Goal: Use online tool/utility: Utilize a website feature to perform a specific function

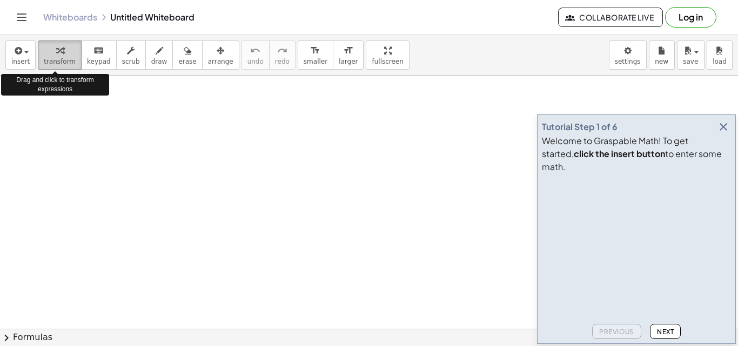
click at [39, 51] on button "transform" at bounding box center [60, 55] width 44 height 29
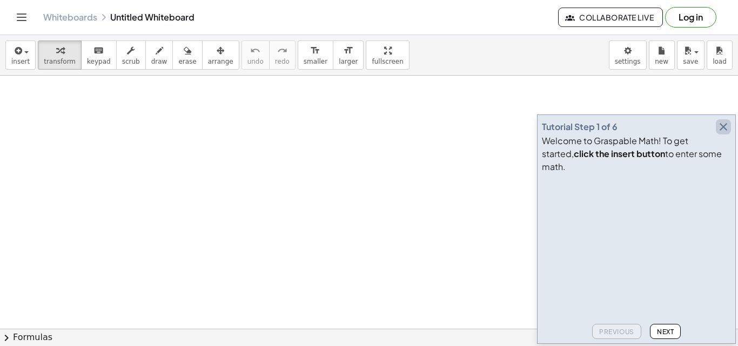
click at [721, 133] on icon "button" at bounding box center [723, 127] width 13 height 13
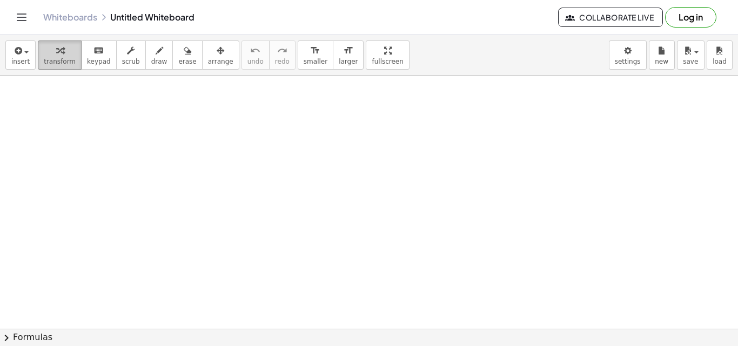
click at [55, 64] on span "transform" at bounding box center [60, 62] width 32 height 8
click at [14, 338] on button "chevron_right Formulas" at bounding box center [369, 337] width 738 height 17
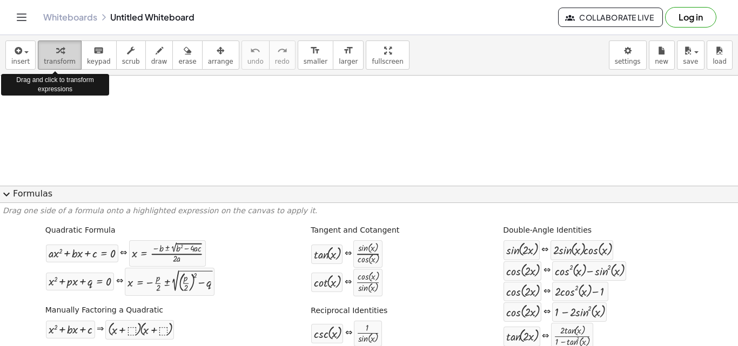
click at [56, 55] on icon "button" at bounding box center [60, 50] width 8 height 13
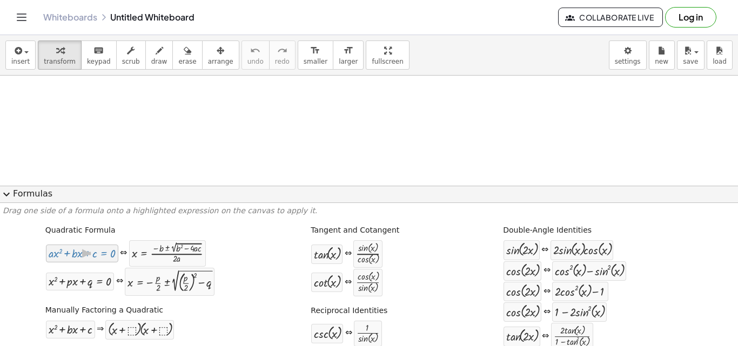
click at [79, 250] on div at bounding box center [82, 253] width 67 height 12
click at [155, 251] on div at bounding box center [167, 253] width 71 height 21
click at [75, 256] on div at bounding box center [82, 253] width 67 height 12
click at [8, 195] on span "expand_more" at bounding box center [6, 194] width 13 height 13
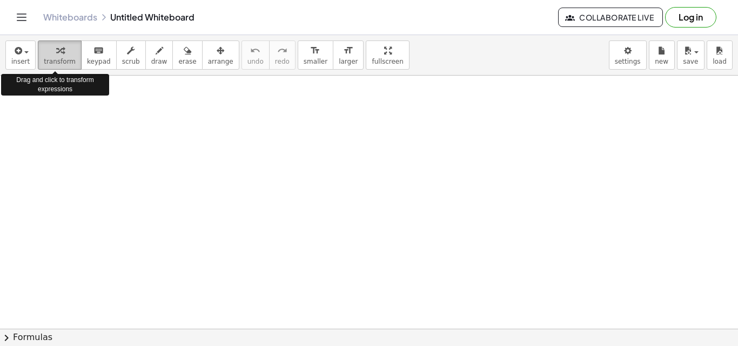
click at [47, 53] on div "button" at bounding box center [60, 50] width 32 height 13
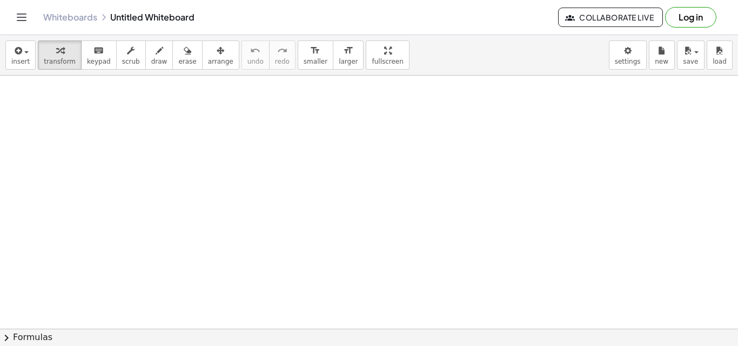
drag, startPoint x: 49, startPoint y: 51, endPoint x: 84, endPoint y: 140, distance: 95.3
click at [84, 140] on div "insert select one: Math Expression Function Text Youtube Video Graphing Geometr…" at bounding box center [369, 190] width 738 height 311
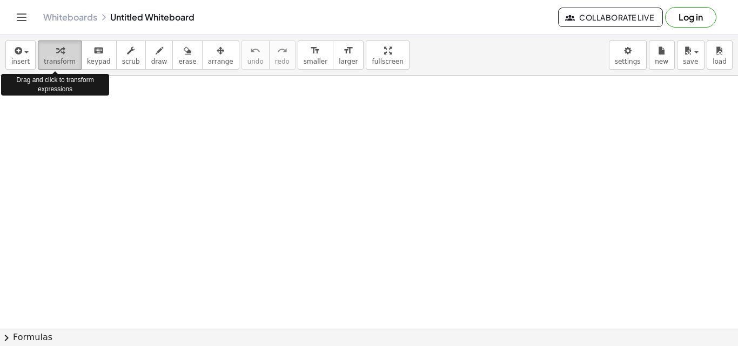
click at [50, 61] on span "transform" at bounding box center [60, 62] width 32 height 8
click at [24, 55] on div "button" at bounding box center [20, 50] width 18 height 13
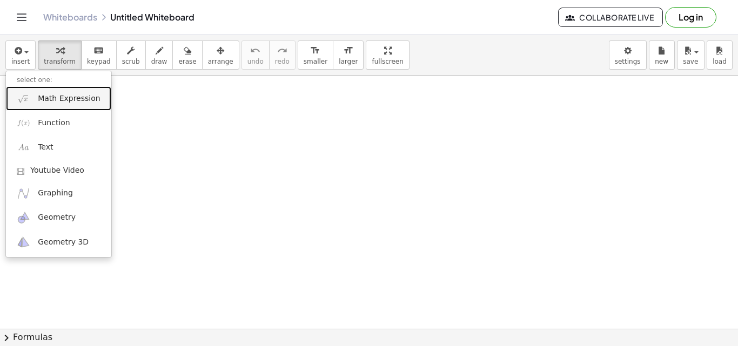
click at [62, 105] on link "Math Expression" at bounding box center [58, 98] width 105 height 24
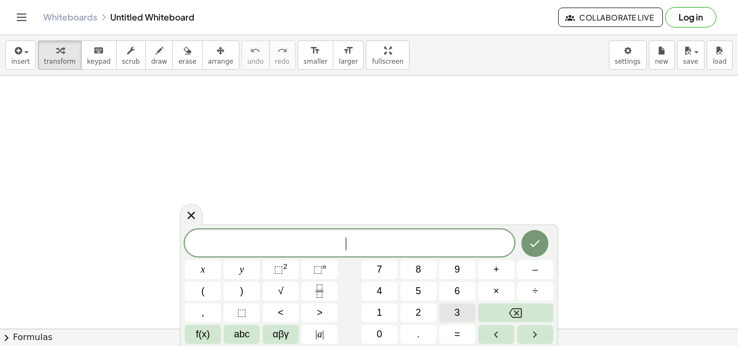
click at [461, 311] on button "3" at bounding box center [457, 313] width 36 height 19
click at [199, 266] on button "x" at bounding box center [203, 269] width 36 height 19
click at [496, 268] on span "+" at bounding box center [496, 270] width 6 height 15
click at [375, 318] on button "1" at bounding box center [380, 313] width 36 height 19
click at [532, 245] on icon "Done" at bounding box center [536, 243] width 10 height 7
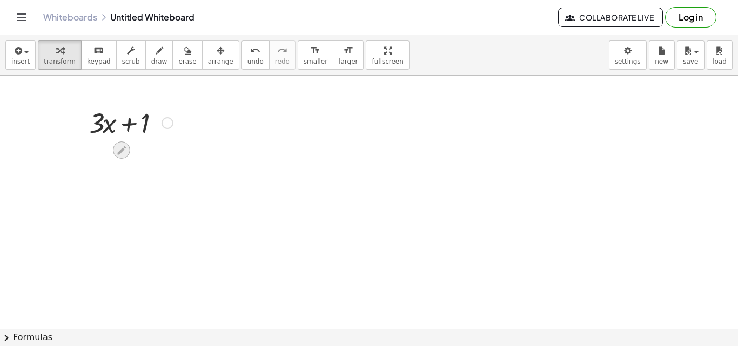
click at [120, 148] on icon at bounding box center [121, 150] width 11 height 11
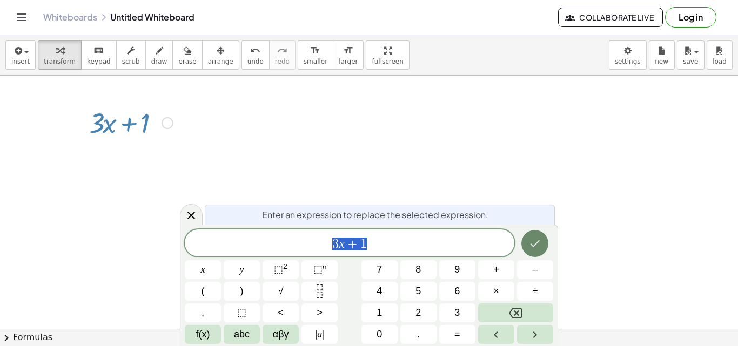
click at [542, 243] on button "Done" at bounding box center [534, 243] width 27 height 27
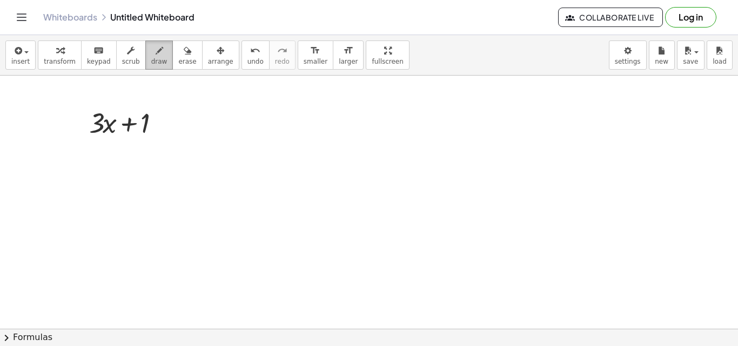
click at [151, 59] on span "draw" at bounding box center [159, 62] width 16 height 8
click at [156, 56] on icon "button" at bounding box center [160, 50] width 8 height 13
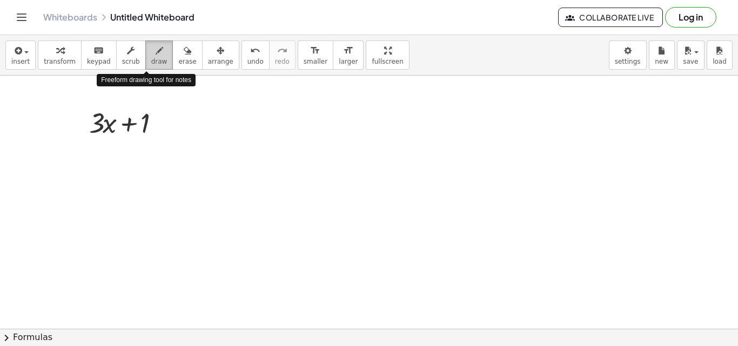
click at [156, 56] on icon "button" at bounding box center [160, 50] width 8 height 13
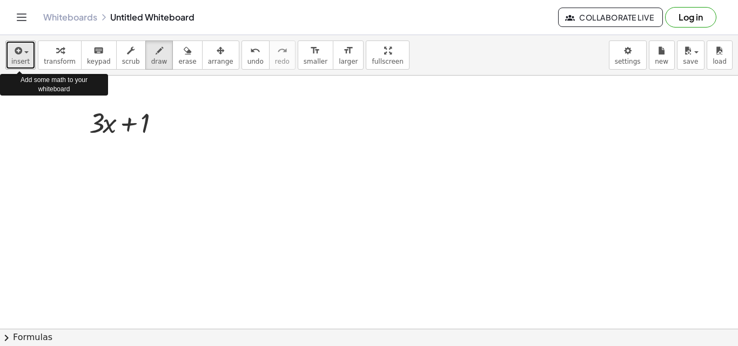
click at [17, 58] on span "insert" at bounding box center [20, 62] width 18 height 8
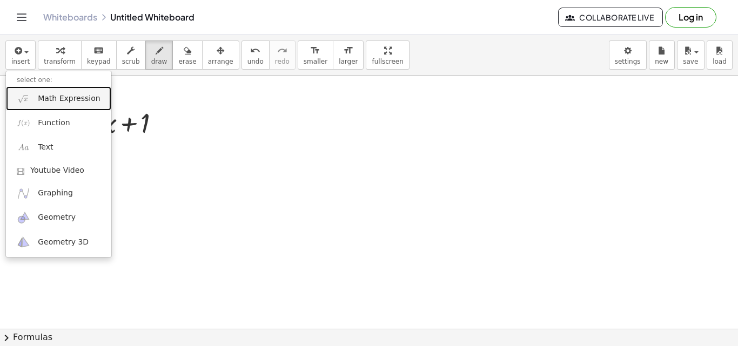
click at [59, 98] on span "Math Expression" at bounding box center [69, 98] width 62 height 11
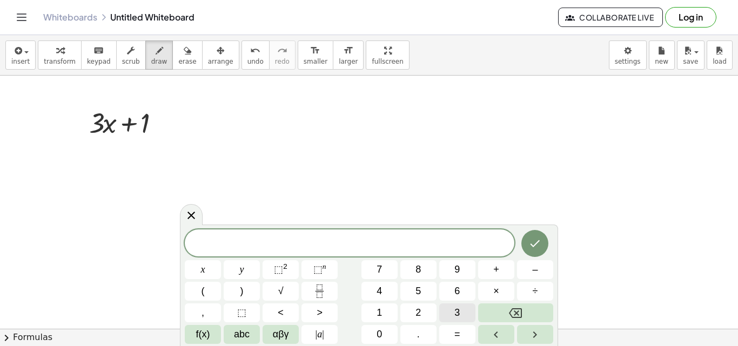
click at [454, 311] on button "3" at bounding box center [457, 313] width 36 height 19
click at [204, 266] on span "x" at bounding box center [203, 270] width 4 height 15
click at [493, 267] on button "+" at bounding box center [496, 269] width 36 height 19
click at [382, 319] on span "1" at bounding box center [379, 313] width 5 height 15
click at [534, 246] on icon "Done" at bounding box center [536, 243] width 10 height 7
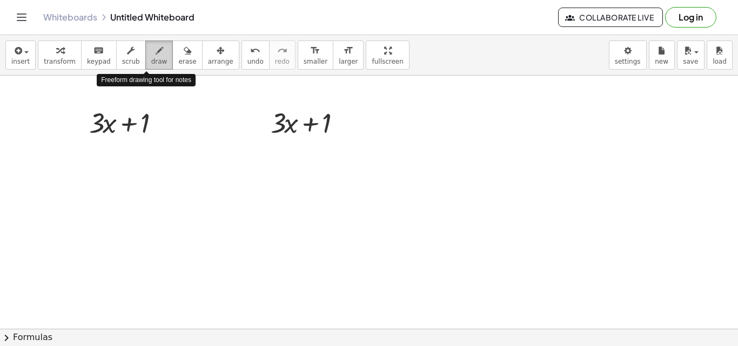
click at [156, 56] on icon "button" at bounding box center [160, 50] width 8 height 13
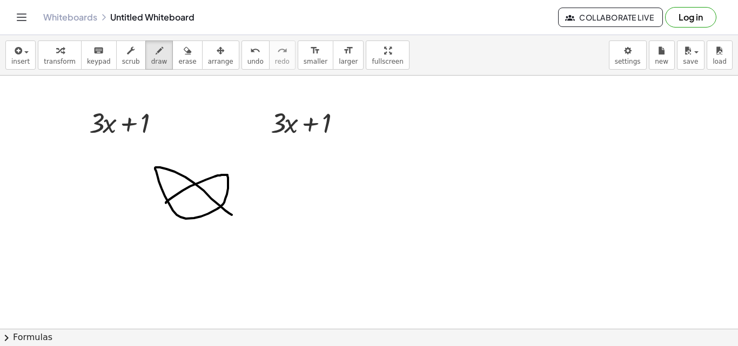
drag, startPoint x: 166, startPoint y: 203, endPoint x: 243, endPoint y: 227, distance: 80.3
drag, startPoint x: 355, startPoint y: 127, endPoint x: 379, endPoint y: 128, distance: 23.8
drag, startPoint x: 370, startPoint y: 119, endPoint x: 367, endPoint y: 138, distance: 19.2
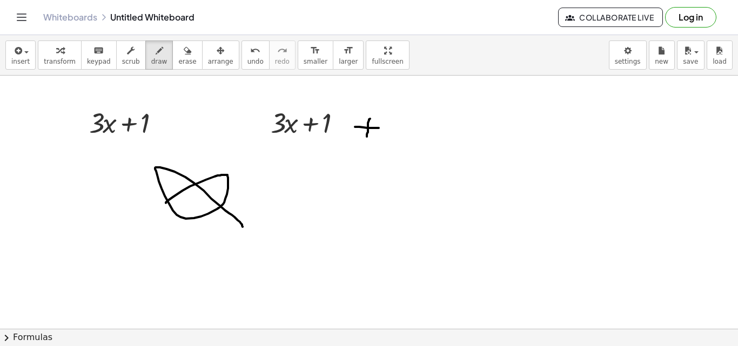
drag, startPoint x: 400, startPoint y: 122, endPoint x: 403, endPoint y: 145, distance: 23.4
drag, startPoint x: 432, startPoint y: 133, endPoint x: 450, endPoint y: 138, distance: 18.5
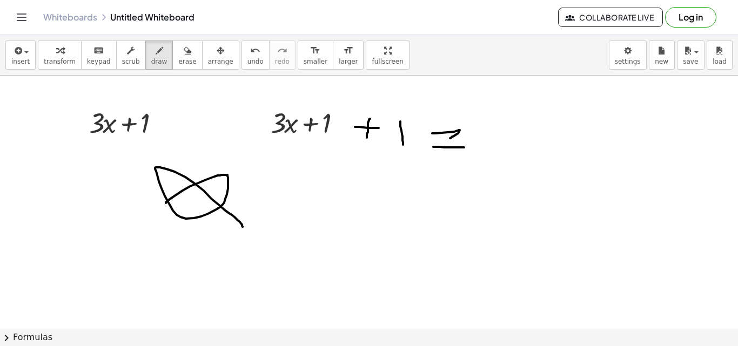
drag, startPoint x: 433, startPoint y: 147, endPoint x: 464, endPoint y: 148, distance: 30.8
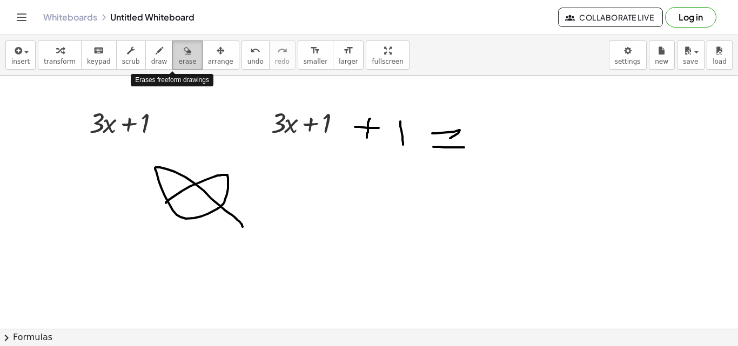
click at [172, 63] on button "erase" at bounding box center [187, 55] width 30 height 29
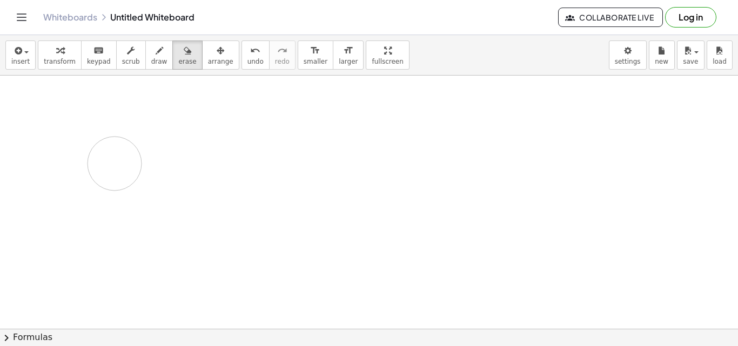
drag, startPoint x: 157, startPoint y: 164, endPoint x: 115, endPoint y: 164, distance: 42.1
drag, startPoint x: 82, startPoint y: 101, endPoint x: 342, endPoint y: 130, distance: 261.0
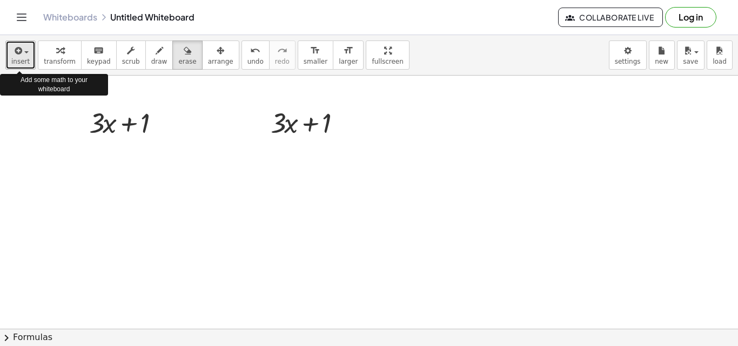
click at [16, 55] on icon "button" at bounding box center [17, 50] width 10 height 13
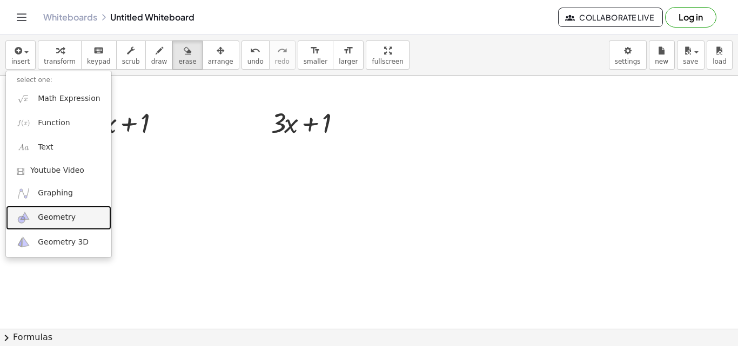
click at [64, 212] on link "Geometry" at bounding box center [58, 218] width 105 height 24
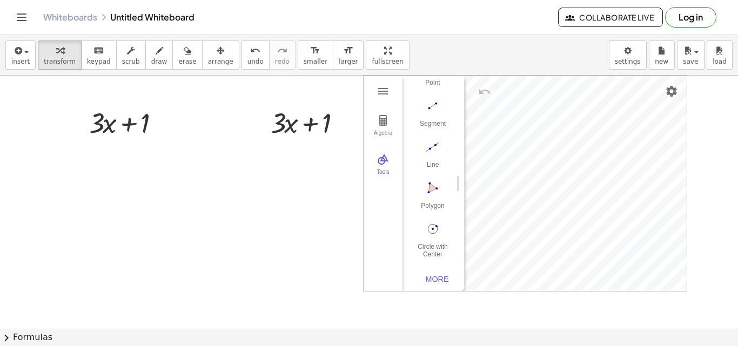
scroll to position [103, 0]
click at [438, 197] on button "Polygon" at bounding box center [432, 196] width 43 height 39
click at [441, 270] on img "Move. Drag or select object" at bounding box center [437, 272] width 26 height 26
click at [431, 182] on img "Polygon. Select all vertices, then first vertex again" at bounding box center [432, 185] width 43 height 17
click at [23, 61] on span "insert" at bounding box center [20, 62] width 18 height 8
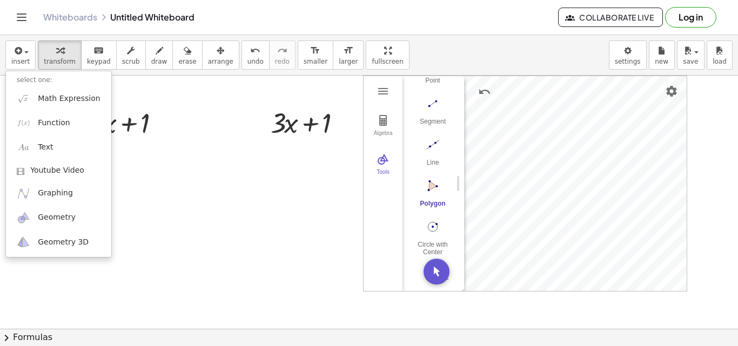
scroll to position [111, 0]
click at [434, 231] on button "Circle with Center through Point" at bounding box center [432, 234] width 43 height 39
click at [486, 89] on img "Undo" at bounding box center [484, 91] width 13 height 13
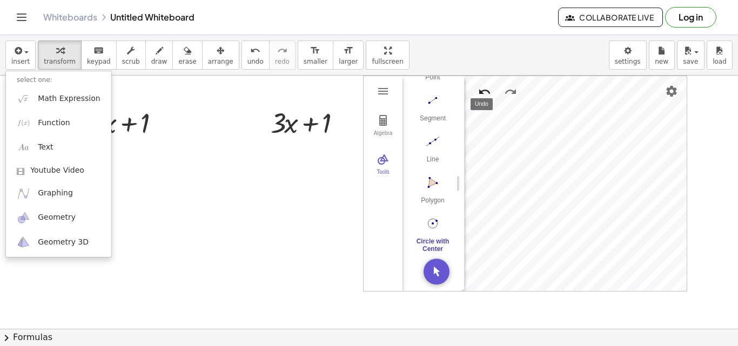
click at [486, 89] on img "Undo" at bounding box center [484, 91] width 13 height 13
click at [434, 228] on button "Circle with Center through Point" at bounding box center [432, 234] width 43 height 39
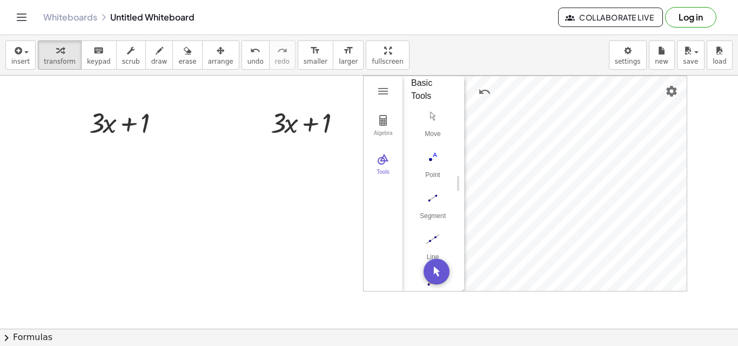
scroll to position [0, 0]
click at [384, 120] on img "Geometry" at bounding box center [383, 120] width 13 height 13
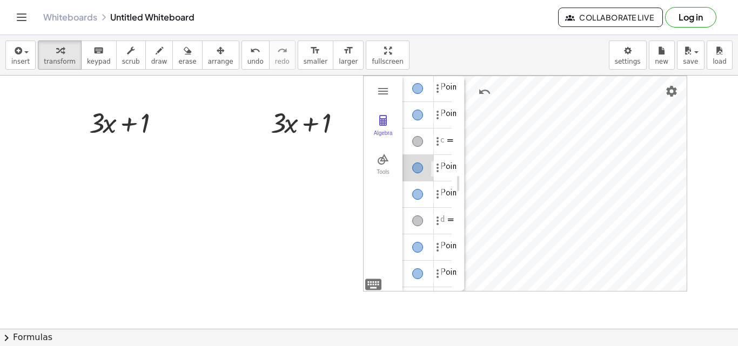
click at [421, 174] on div "Algebra" at bounding box center [418, 168] width 31 height 26
click at [420, 203] on div "Algebra" at bounding box center [418, 195] width 31 height 26
click at [413, 230] on div "Algebra" at bounding box center [418, 221] width 31 height 26
click at [440, 223] on img "Options" at bounding box center [437, 221] width 13 height 13
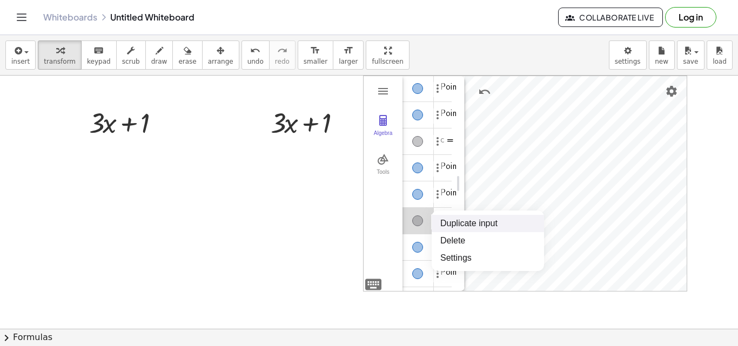
click at [440, 223] on li "Duplicate input" at bounding box center [488, 223] width 112 height 17
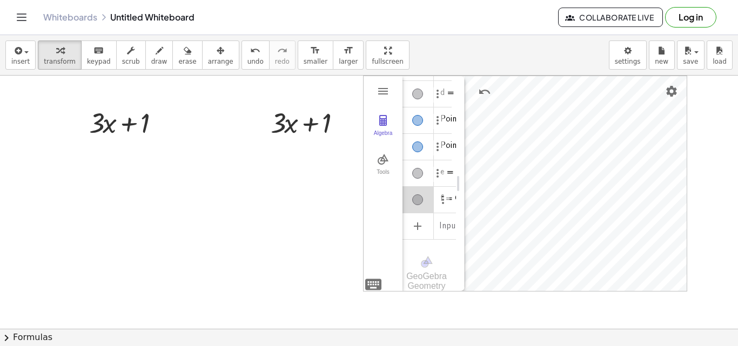
scroll to position [134, 0]
click at [422, 116] on div "Algebra" at bounding box center [418, 119] width 31 height 26
click at [422, 116] on div "Algebra" at bounding box center [417, 118] width 11 height 11
click at [419, 140] on div "Algebra" at bounding box center [417, 145] width 11 height 11
click at [417, 166] on div "Algebra" at bounding box center [417, 171] width 11 height 11
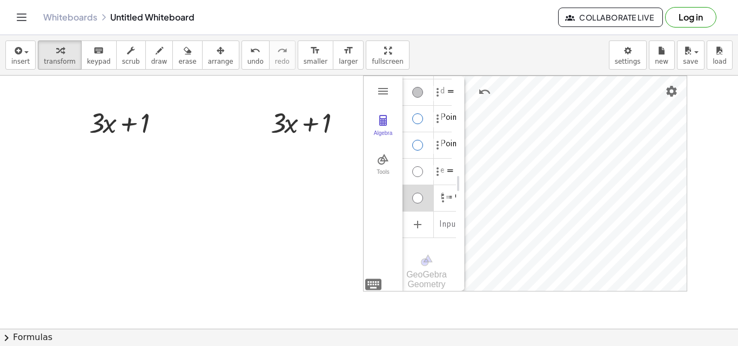
click at [414, 194] on div "Algebra" at bounding box center [417, 198] width 11 height 11
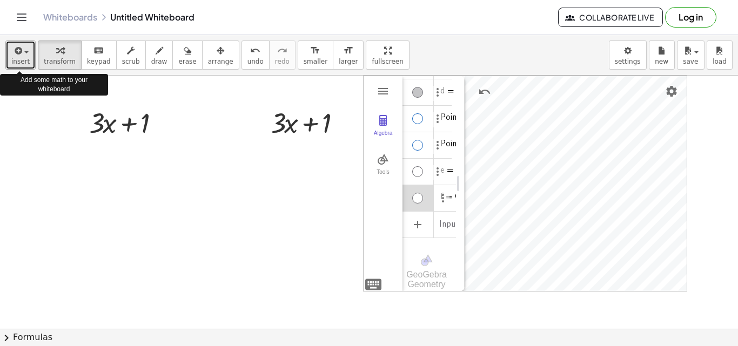
click at [22, 59] on span "insert" at bounding box center [20, 62] width 18 height 8
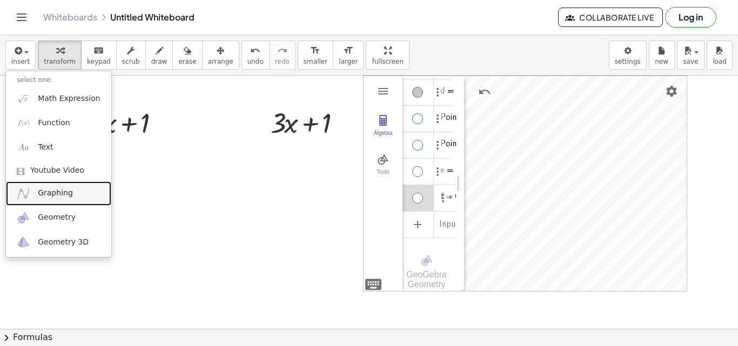
click at [53, 197] on span "Graphing" at bounding box center [55, 193] width 35 height 11
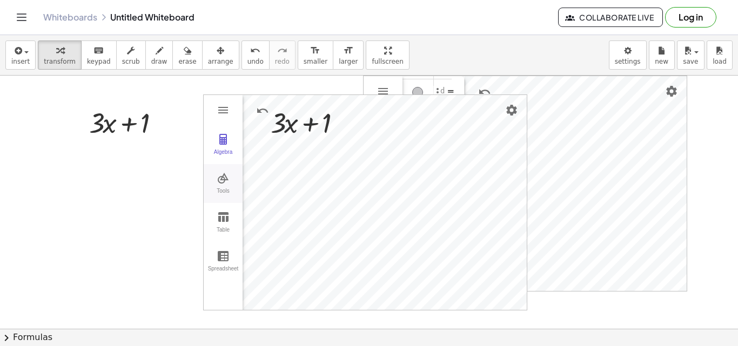
click at [218, 185] on button "Tools" at bounding box center [223, 183] width 39 height 39
drag, startPoint x: 324, startPoint y: 130, endPoint x: 527, endPoint y: 99, distance: 206.1
drag, startPoint x: 291, startPoint y: 124, endPoint x: 537, endPoint y: 44, distance: 258.9
click at [537, 44] on div "insert select one: Math Expression Function Text Youtube Video Graphing Geometr…" at bounding box center [369, 190] width 738 height 311
click at [307, 149] on icon at bounding box center [302, 150] width 11 height 11
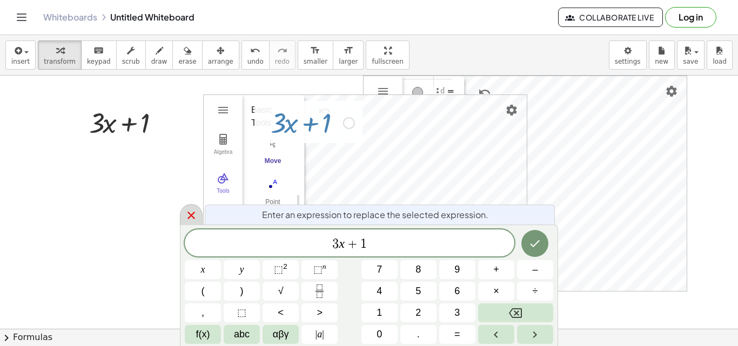
click at [191, 217] on icon at bounding box center [191, 215] width 13 height 13
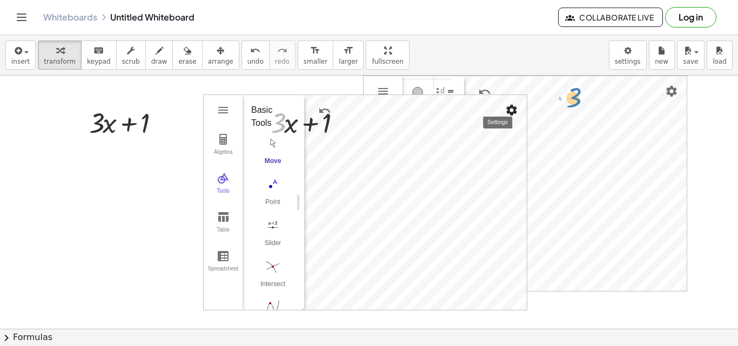
drag, startPoint x: 278, startPoint y: 124, endPoint x: 513, endPoint y: 108, distance: 236.2
click at [306, 119] on div at bounding box center [312, 122] width 95 height 37
click at [352, 125] on div at bounding box center [349, 123] width 12 height 12
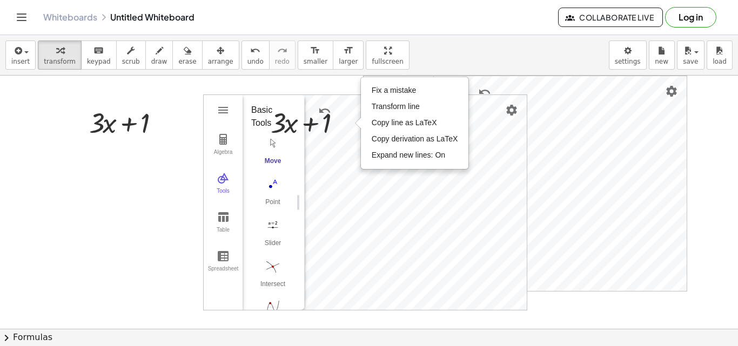
click at [303, 189] on div "Algebra Tools Table Spreadsheet GeoGebra Graphing Calculator Basic Tools Move P…" at bounding box center [365, 202] width 323 height 215
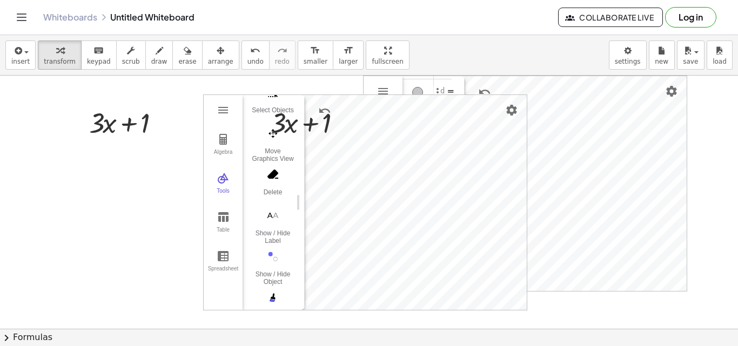
scroll to position [367, 0]
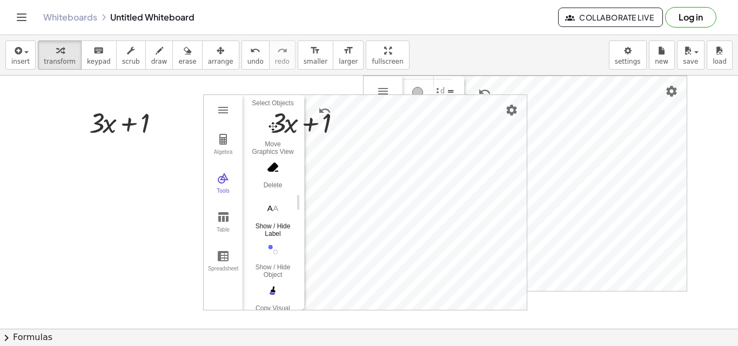
click at [289, 216] on img "Show / Hide Label. Select object" at bounding box center [272, 208] width 43 height 17
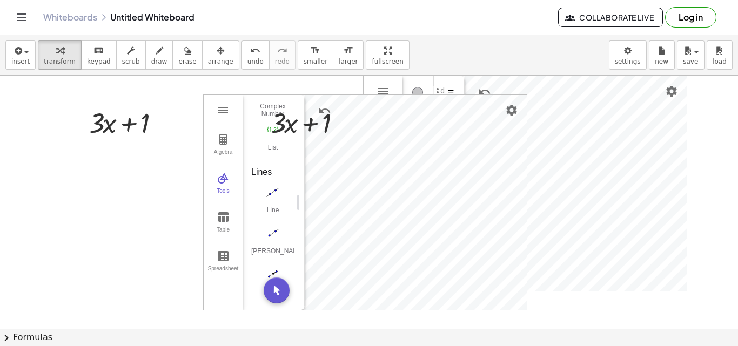
scroll to position [948, 0]
click at [275, 193] on img "Line. Select two points or positions" at bounding box center [272, 184] width 43 height 17
click at [512, 108] on img "Settings" at bounding box center [511, 110] width 13 height 13
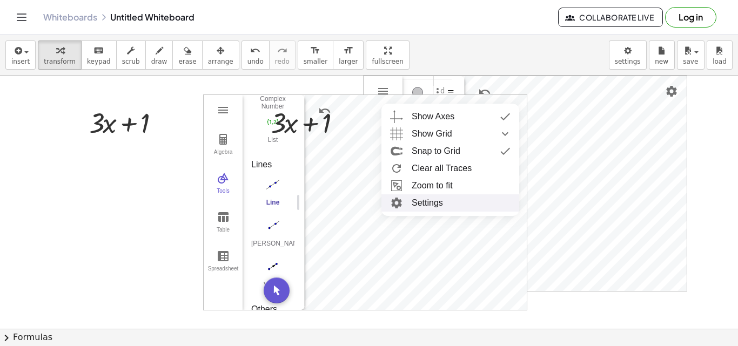
click at [437, 200] on li "Settings" at bounding box center [451, 203] width 138 height 17
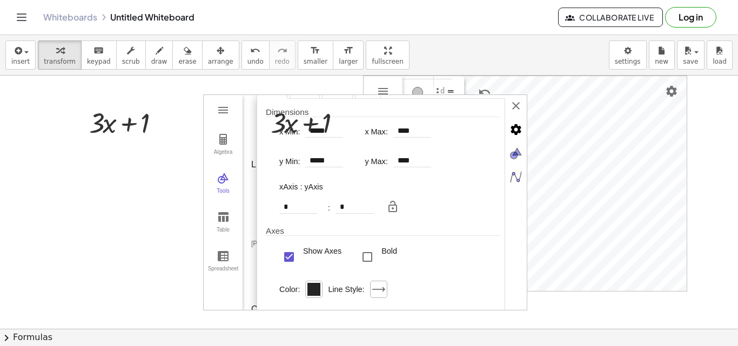
scroll to position [0, 0]
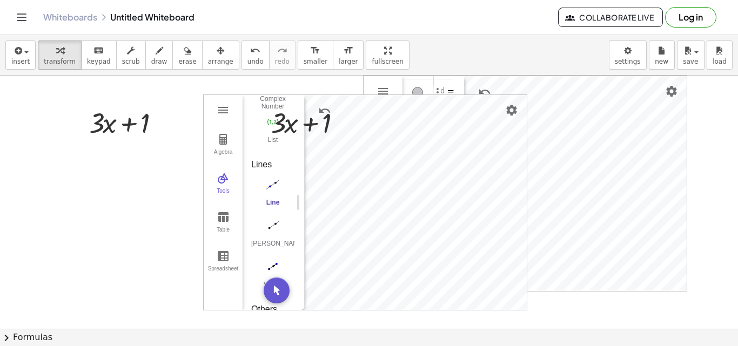
drag, startPoint x: 289, startPoint y: 0, endPoint x: 128, endPoint y: 226, distance: 277.4
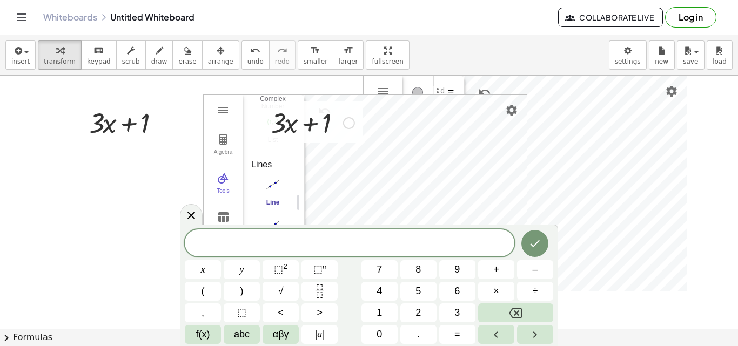
click at [320, 112] on div at bounding box center [312, 122] width 95 height 37
click at [207, 160] on div "Algebra" at bounding box center [223, 156] width 35 height 15
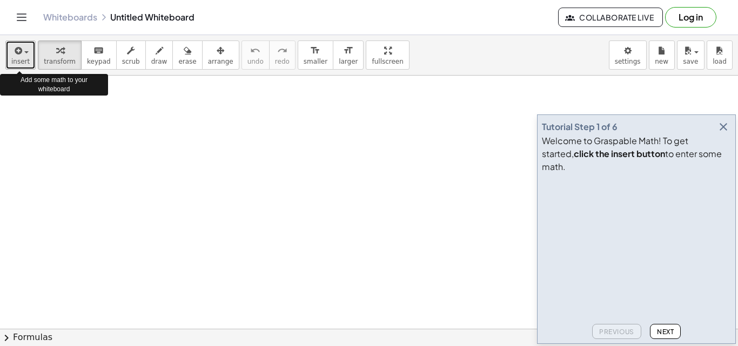
click at [20, 53] on icon "button" at bounding box center [17, 50] width 10 height 13
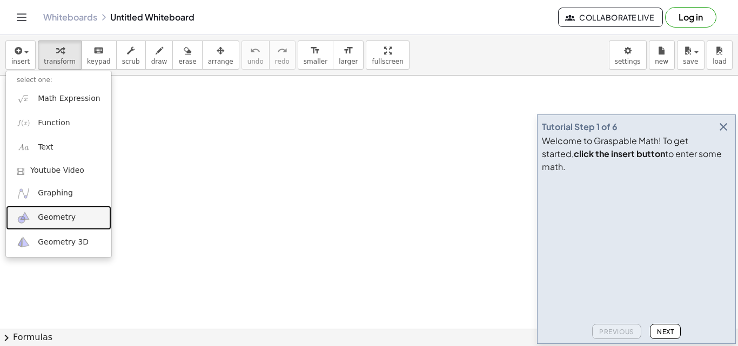
click at [61, 219] on span "Geometry" at bounding box center [57, 217] width 38 height 11
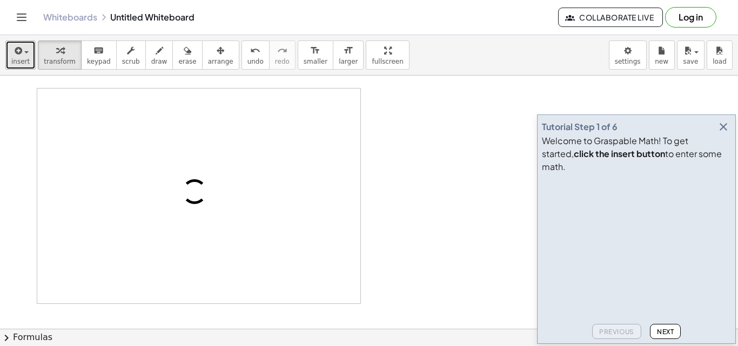
click at [13, 60] on span "insert" at bounding box center [20, 62] width 18 height 8
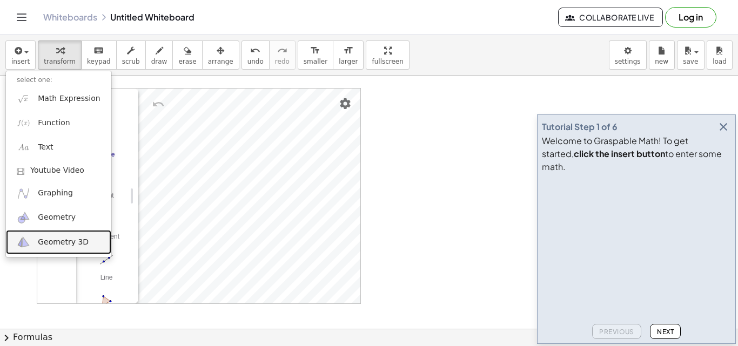
click at [42, 241] on span "Geometry 3D" at bounding box center [63, 242] width 51 height 11
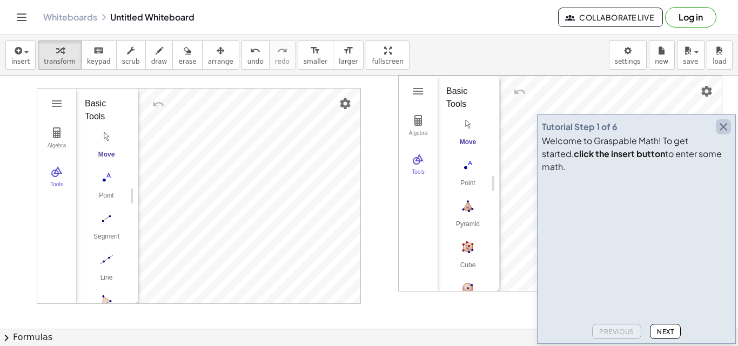
click at [726, 133] on icon "button" at bounding box center [723, 127] width 13 height 13
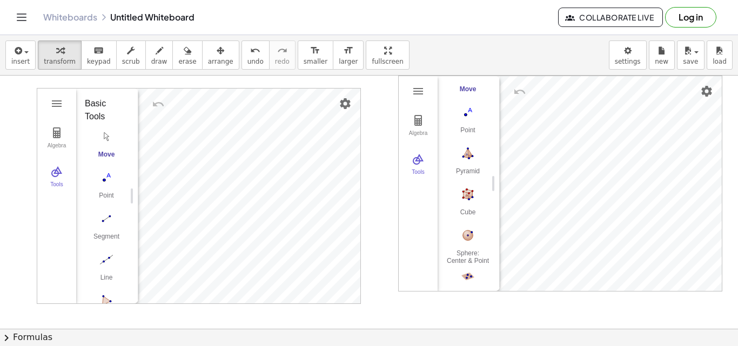
scroll to position [126, 0]
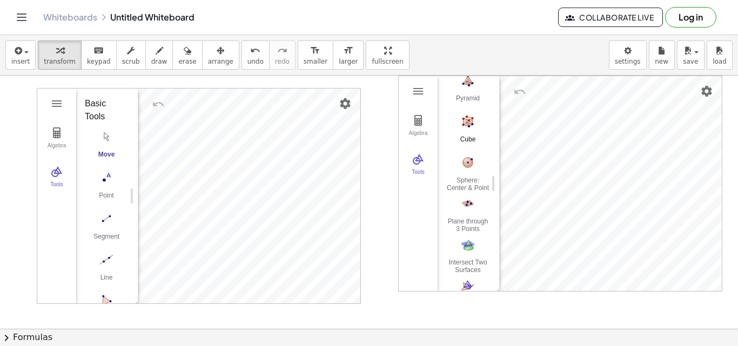
click at [465, 133] on button "Cube" at bounding box center [467, 131] width 43 height 39
click at [476, 135] on button "Cube" at bounding box center [467, 131] width 43 height 39
click at [469, 172] on button "Sphere: Center & Point" at bounding box center [467, 172] width 43 height 39
click at [485, 125] on div "Algebra Tools GeoGebra 3D Calculator Basic Tools Move Point Pyramid Cube Sphere…" at bounding box center [560, 183] width 323 height 215
click at [414, 119] on img "3D Calculator" at bounding box center [418, 120] width 13 height 13
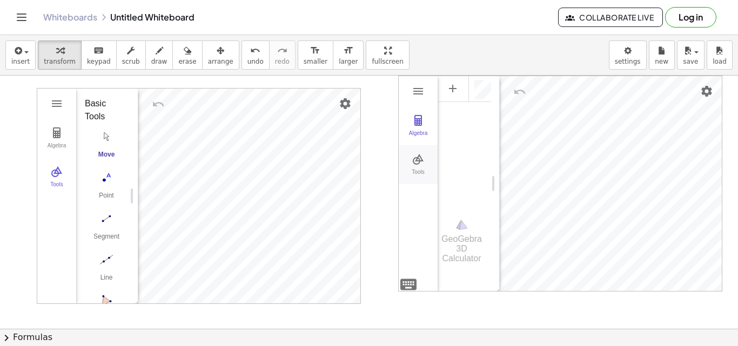
click at [417, 153] on img "3D Calculator" at bounding box center [418, 159] width 13 height 13
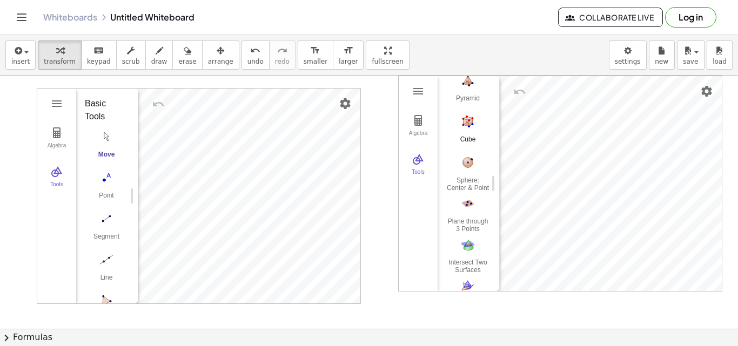
click at [476, 123] on img "Cube. Select two points or other corresponding objects" at bounding box center [467, 121] width 43 height 17
click at [60, 176] on img "Geometry" at bounding box center [56, 171] width 13 height 13
click at [55, 185] on div "Tools" at bounding box center [56, 189] width 35 height 15
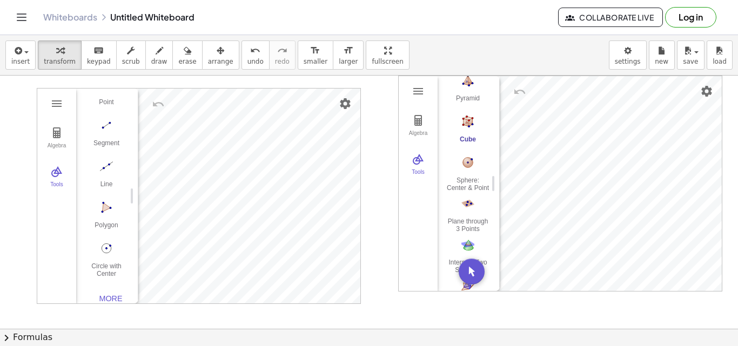
scroll to position [111, 0]
click at [113, 282] on div "More" at bounding box center [110, 286] width 35 height 9
click at [105, 157] on div "Midpoint or Center Perpendicular Line Perpendicular Bisector Parallel Line Angl…" at bounding box center [103, 199] width 36 height 246
click at [101, 150] on div "Perpendicular Line" at bounding box center [106, 147] width 43 height 15
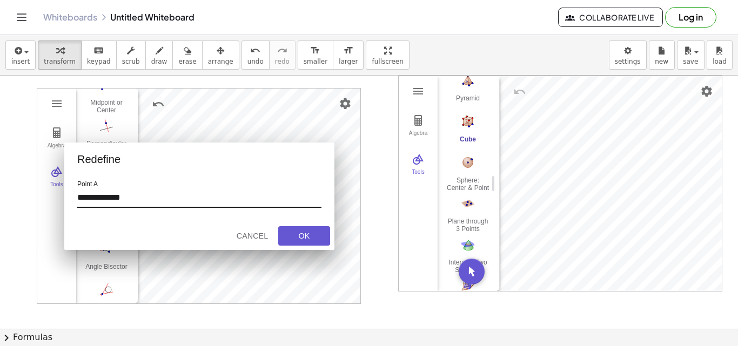
drag, startPoint x: 136, startPoint y: 150, endPoint x: 227, endPoint y: 199, distance: 104.2
click at [227, 199] on div "**********" at bounding box center [199, 199] width 244 height 37
click at [293, 245] on button "OK" at bounding box center [304, 235] width 52 height 19
